Goal: Register for event/course

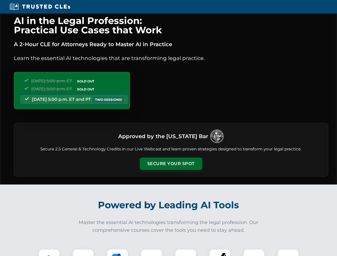
click at [171, 164] on button "Secure Your Spot" at bounding box center [171, 164] width 62 height 12
click at [49, 252] on img at bounding box center [48, 259] width 15 height 15
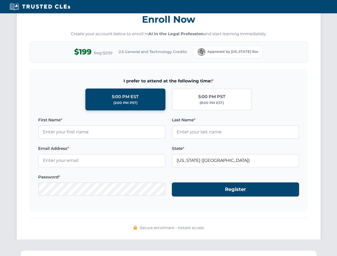
scroll to position [523, 0]
